Goal: Task Accomplishment & Management: Use online tool/utility

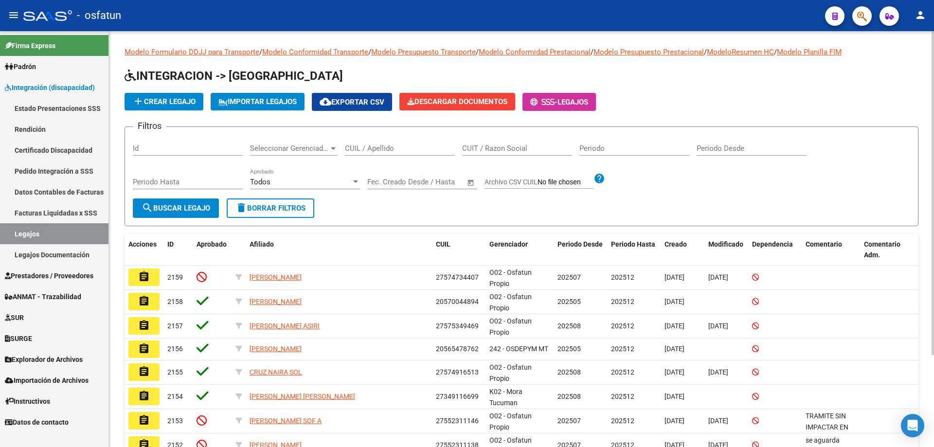
click at [380, 147] on input "CUIL / Apellido" at bounding box center [400, 148] width 110 height 9
click at [367, 147] on input "27463056574" at bounding box center [400, 148] width 110 height 9
type input "27463056574"
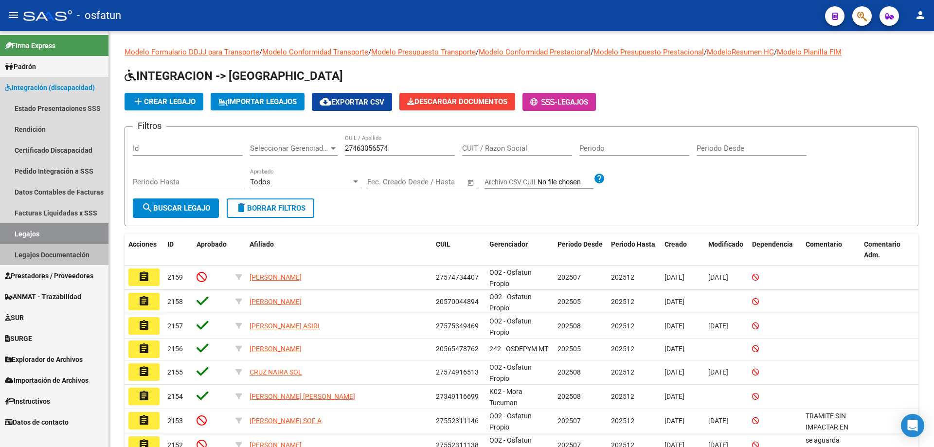
click at [47, 257] on link "Legajos Documentación" at bounding box center [54, 254] width 109 height 21
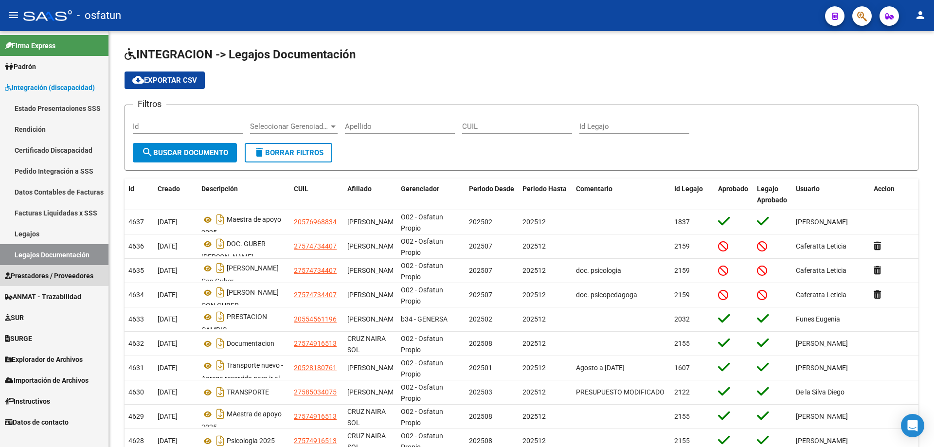
click at [53, 273] on span "Prestadores / Proveedores" at bounding box center [49, 276] width 89 height 11
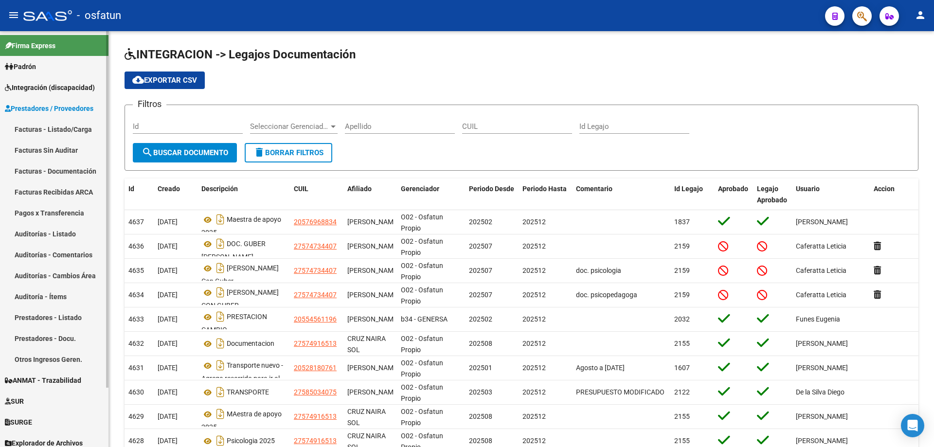
click at [70, 130] on link "Facturas - Listado/Carga" at bounding box center [54, 129] width 109 height 21
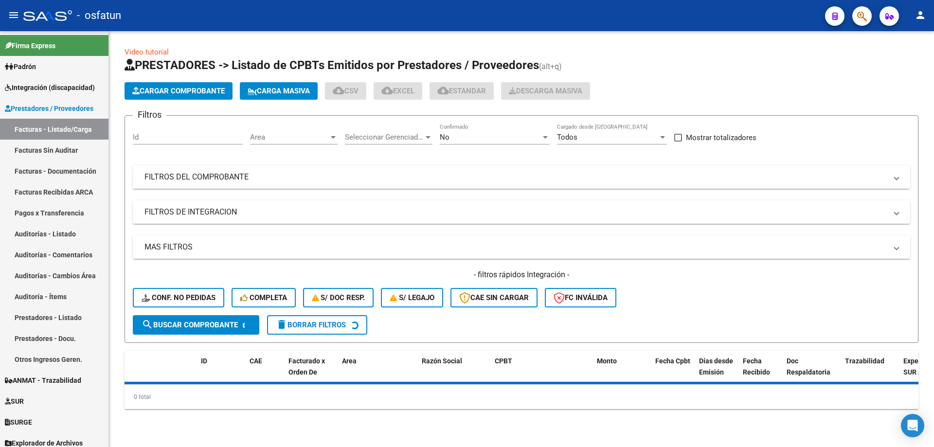
click at [292, 176] on mat-panel-title "FILTROS DEL COMPROBANTE" at bounding box center [516, 177] width 743 height 11
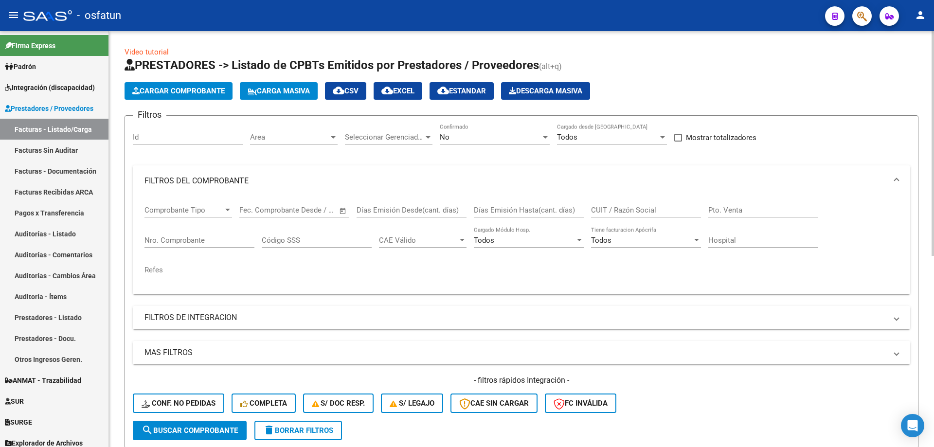
click at [645, 219] on div "CUIT / Razón Social" at bounding box center [646, 212] width 110 height 30
click at [643, 215] on div "CUIT / Razón Social" at bounding box center [646, 207] width 110 height 21
paste input "27463056574"
type input "27463056574"
click at [478, 139] on div "No" at bounding box center [490, 137] width 101 height 9
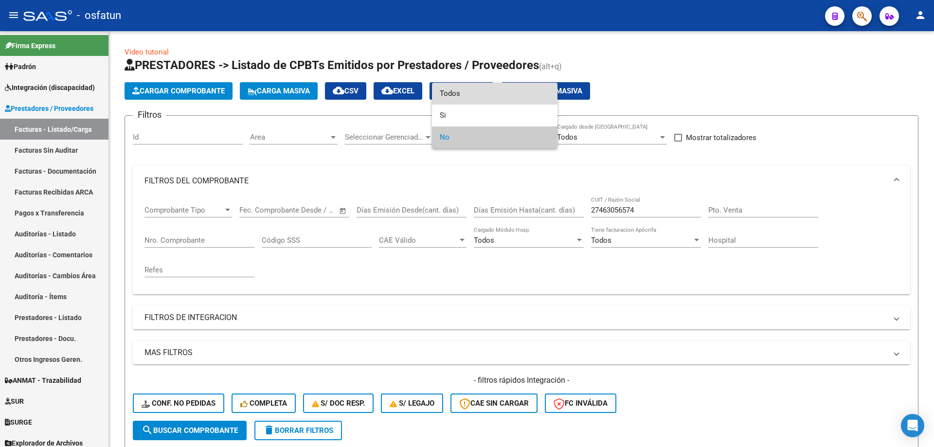
click at [474, 90] on span "Todos" at bounding box center [495, 94] width 110 height 22
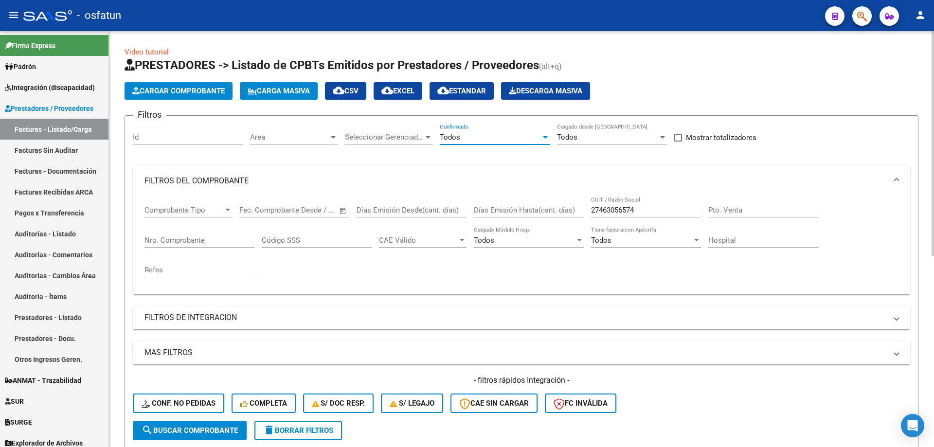
click at [231, 426] on span "search Buscar Comprobante" at bounding box center [190, 430] width 96 height 9
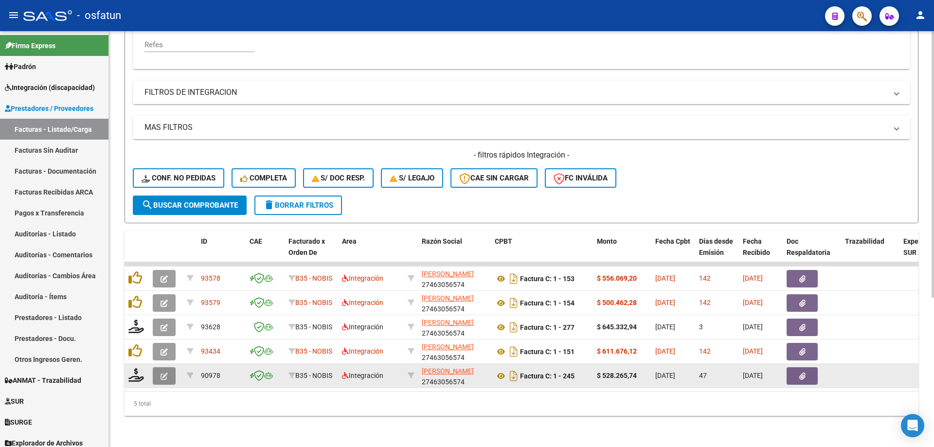
click at [154, 369] on button "button" at bounding box center [164, 376] width 23 height 18
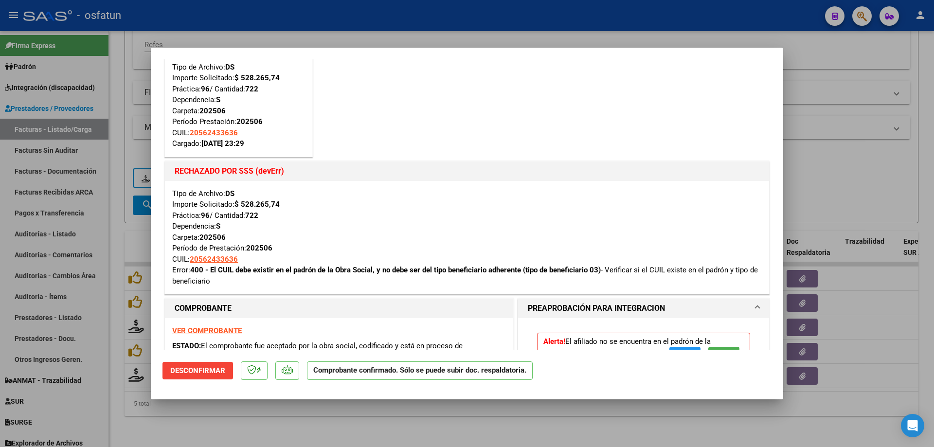
scroll to position [97, 0]
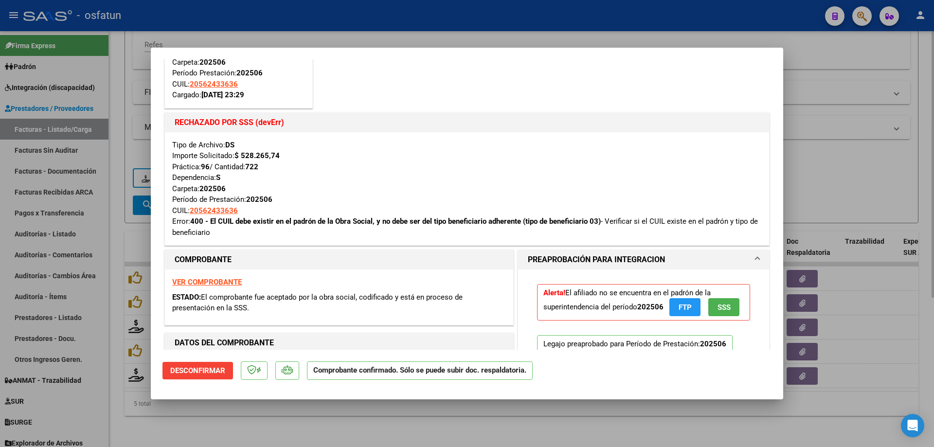
drag, startPoint x: 345, startPoint y: 441, endPoint x: 334, endPoint y: 429, distance: 16.2
click at [344, 440] on div at bounding box center [467, 223] width 934 height 447
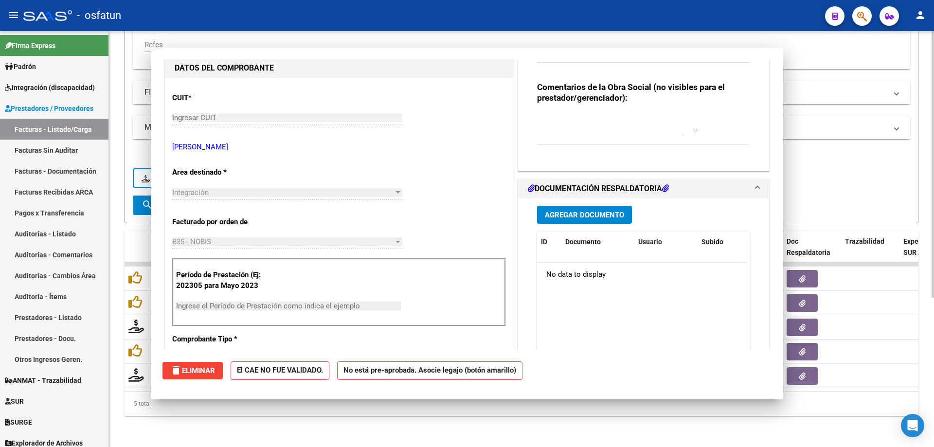
click at [334, 429] on div "Video tutorial PRESTADORES -> Listado de CPBTs Emitidos por Prestadores / Prove…" at bounding box center [521, 126] width 825 height 641
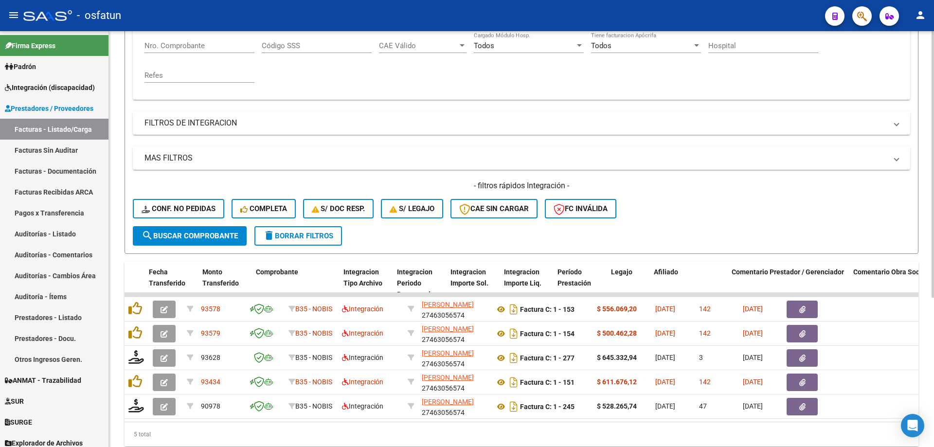
scroll to position [0, 975]
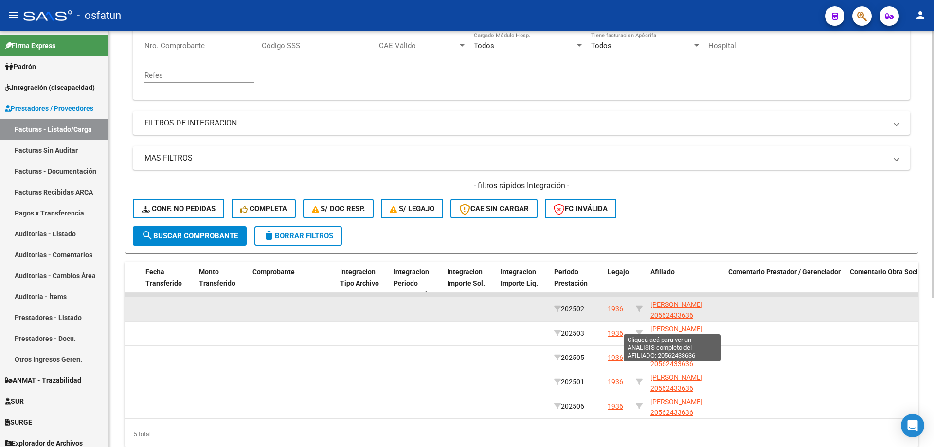
click at [664, 303] on span "BAZAN GILIO FRANCHESCO 20562433636" at bounding box center [677, 310] width 52 height 19
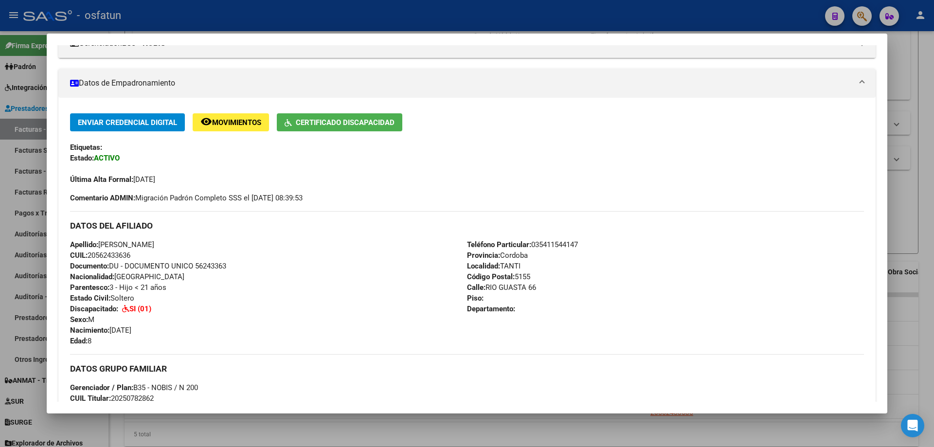
scroll to position [0, 0]
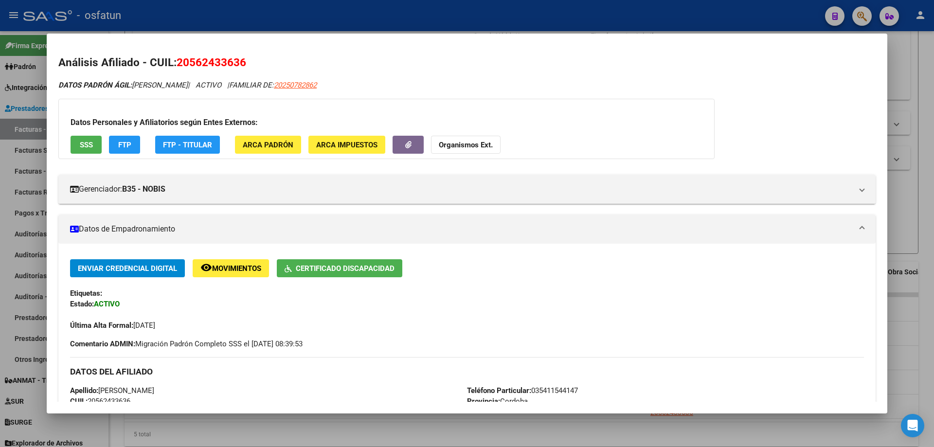
drag, startPoint x: 191, startPoint y: 62, endPoint x: 240, endPoint y: 62, distance: 48.7
click at [240, 62] on span "20562433636" at bounding box center [212, 62] width 70 height 13
copy span "56243363"
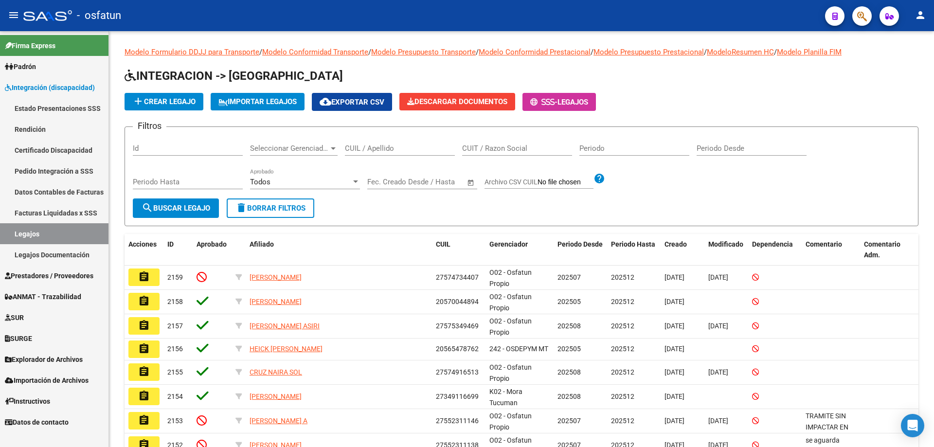
click at [73, 276] on span "Prestadores / Proveedores" at bounding box center [49, 276] width 89 height 11
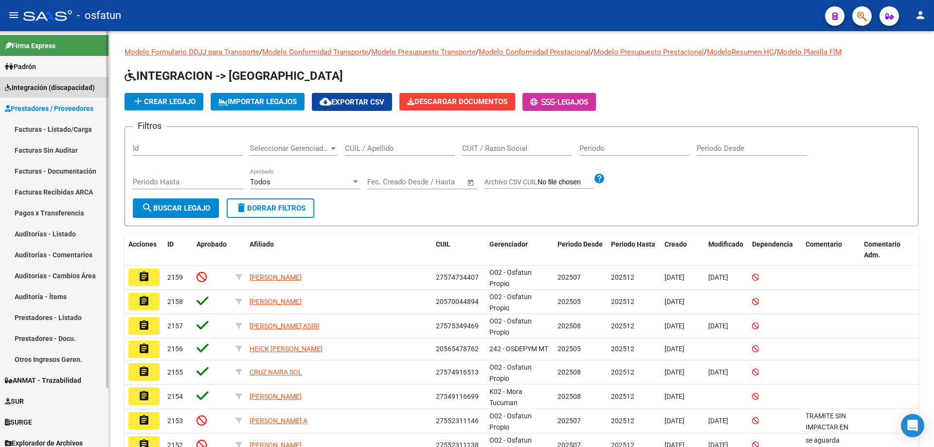
click at [51, 82] on span "Integración (discapacidad)" at bounding box center [50, 87] width 90 height 11
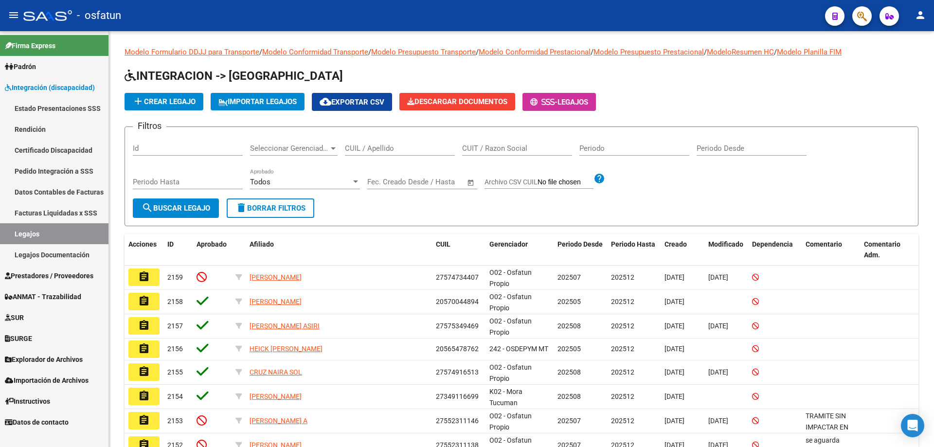
click at [50, 279] on span "Prestadores / Proveedores" at bounding box center [49, 276] width 89 height 11
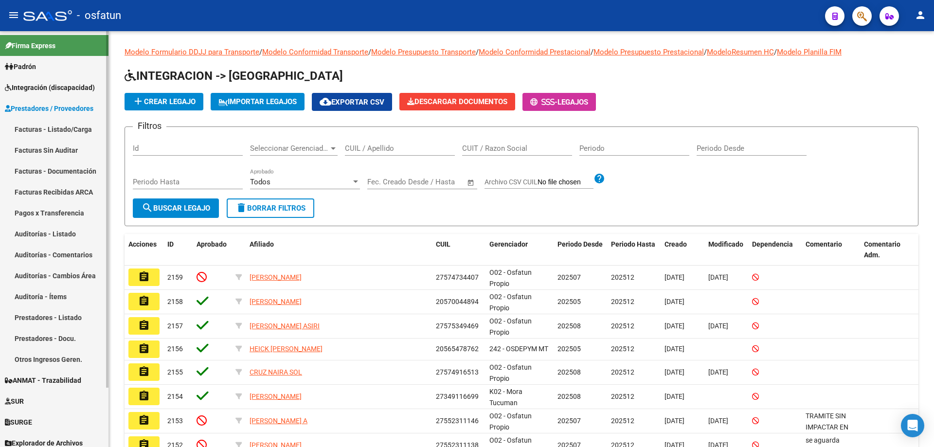
click at [73, 132] on link "Facturas - Listado/Carga" at bounding box center [54, 129] width 109 height 21
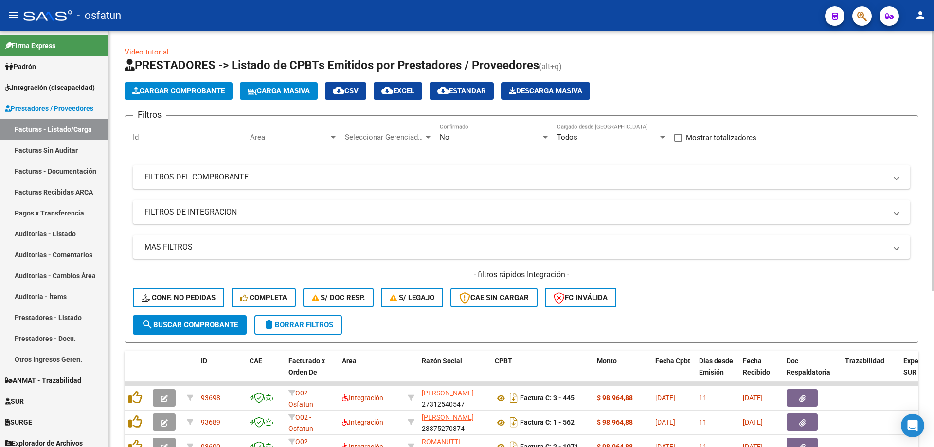
click at [184, 212] on mat-panel-title "FILTROS DE INTEGRACION" at bounding box center [516, 212] width 743 height 11
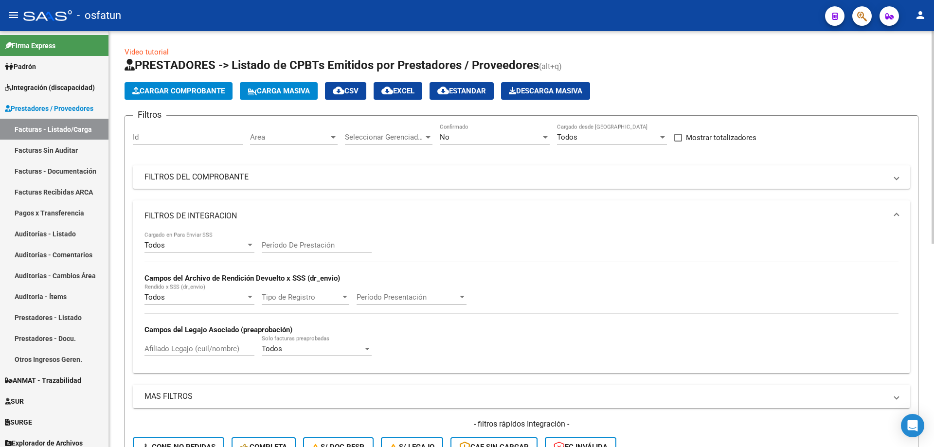
click at [314, 241] on input "Período De Prestación" at bounding box center [317, 245] width 110 height 9
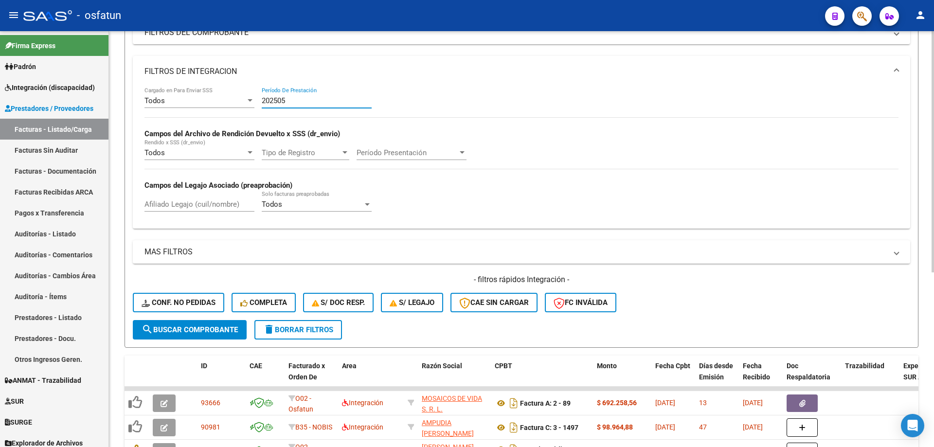
scroll to position [97, 0]
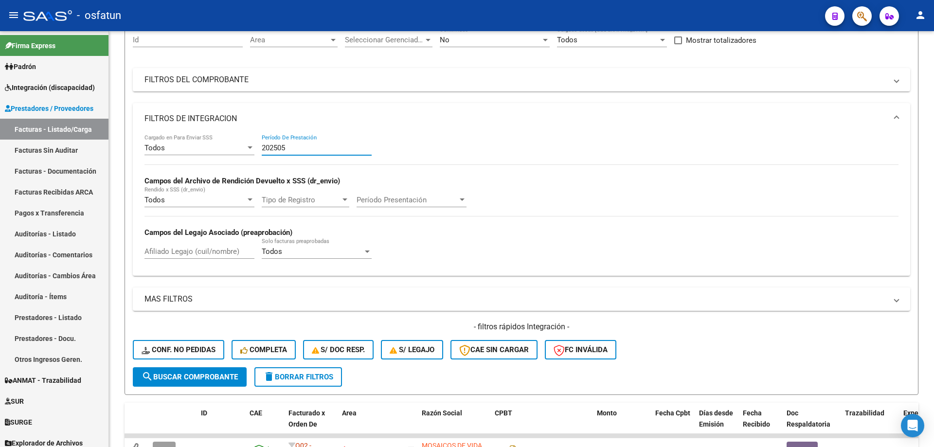
type input "202505"
